Goal: Find specific page/section: Find specific page/section

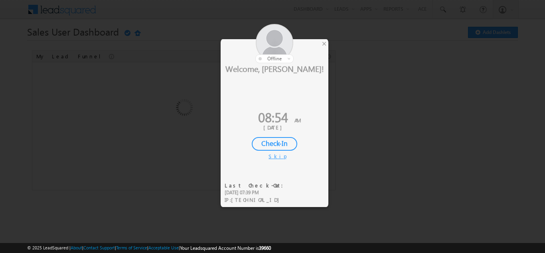
drag, startPoint x: 0, startPoint y: 0, endPoint x: 283, endPoint y: 143, distance: 316.6
click at [283, 143] on div "Check-In" at bounding box center [274, 144] width 45 height 14
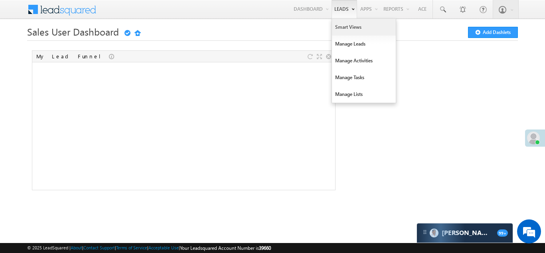
click at [341, 27] on link "Smart Views" at bounding box center [364, 27] width 64 height 17
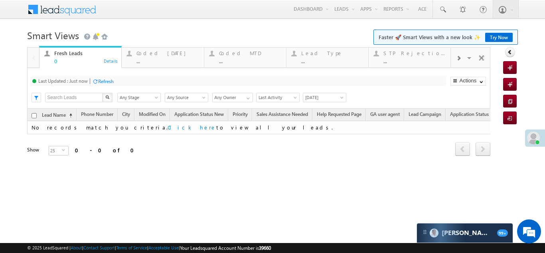
click at [148, 53] on div "Coded [DATE]" at bounding box center [167, 53] width 62 height 6
